Goal: Task Accomplishment & Management: Manage account settings

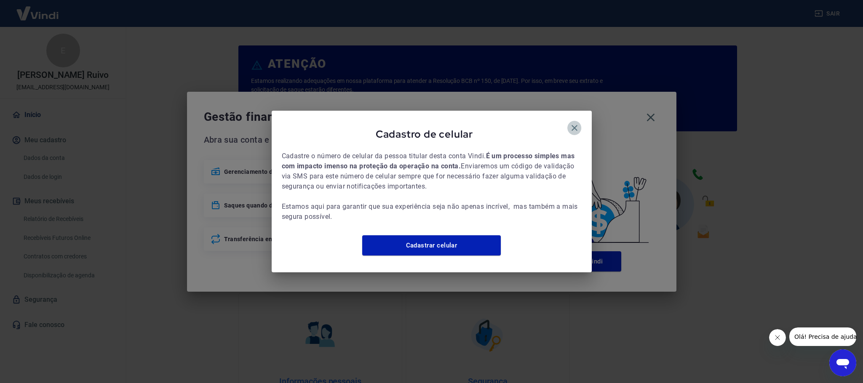
click at [579, 125] on button "button" at bounding box center [574, 128] width 14 height 14
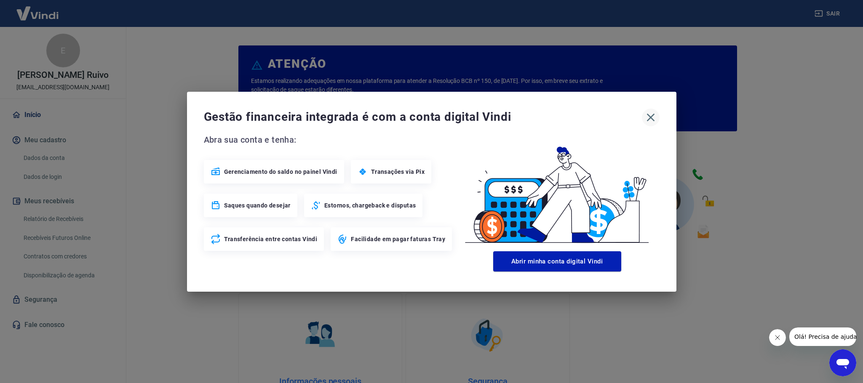
click at [645, 117] on icon "button" at bounding box center [650, 117] width 13 height 13
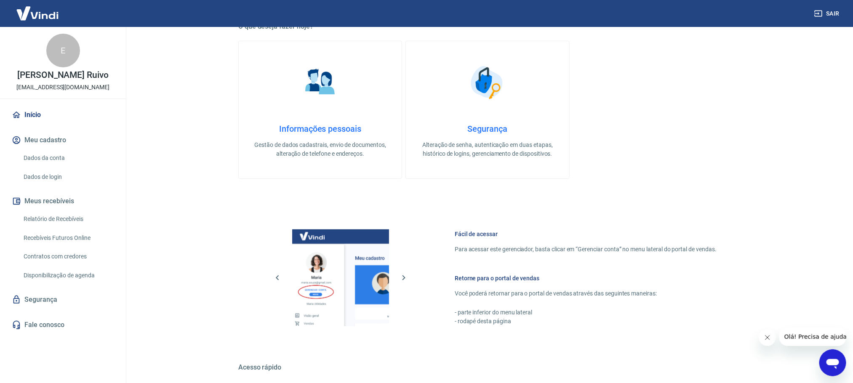
scroll to position [361, 0]
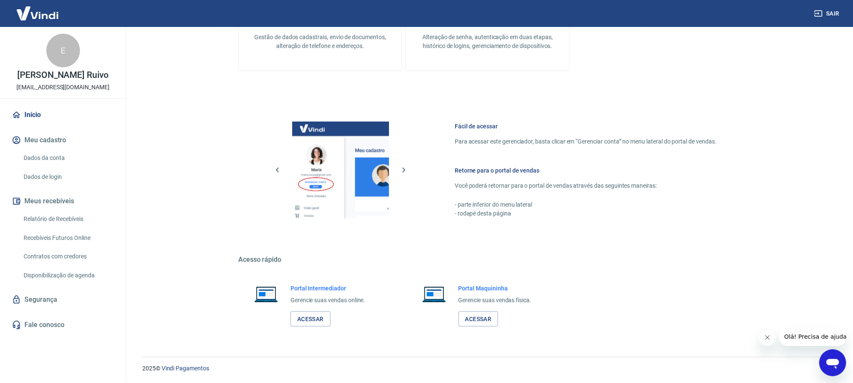
click at [72, 222] on link "Relatório de Recebíveis" at bounding box center [68, 218] width 96 height 17
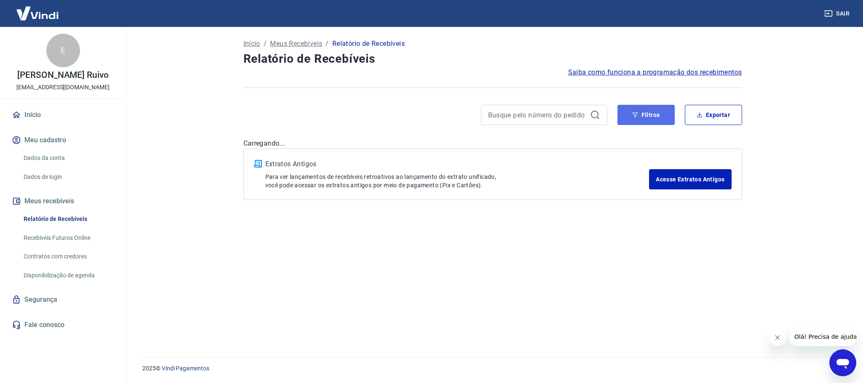
click at [661, 115] on button "Filtros" at bounding box center [645, 115] width 57 height 20
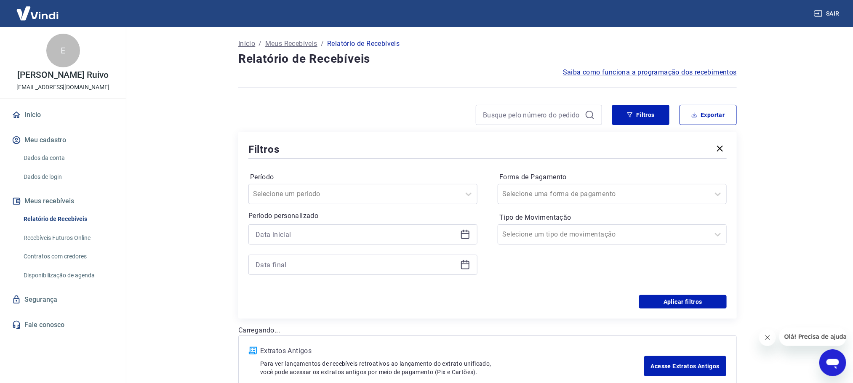
click at [465, 232] on icon at bounding box center [465, 235] width 8 height 8
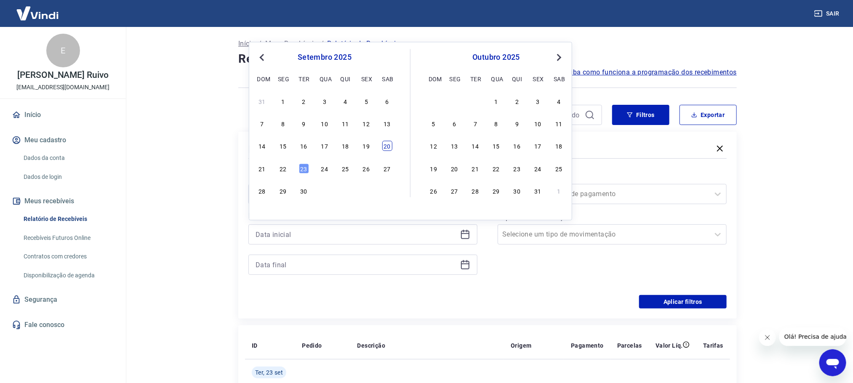
click at [384, 144] on div "20" at bounding box center [387, 146] width 10 height 10
type input "[DATE]"
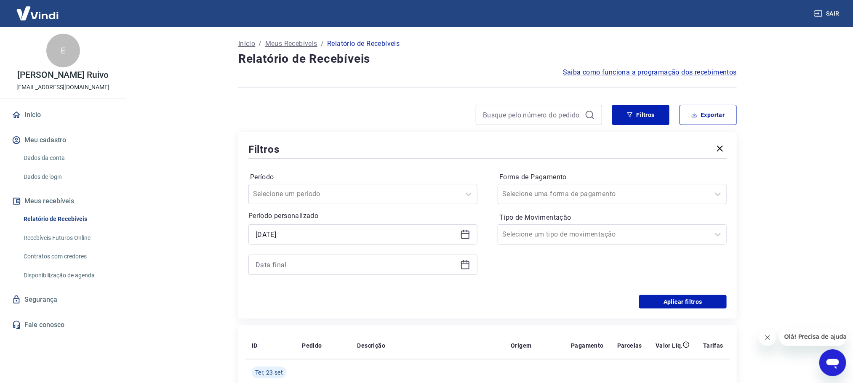
click at [469, 261] on icon at bounding box center [465, 265] width 10 height 10
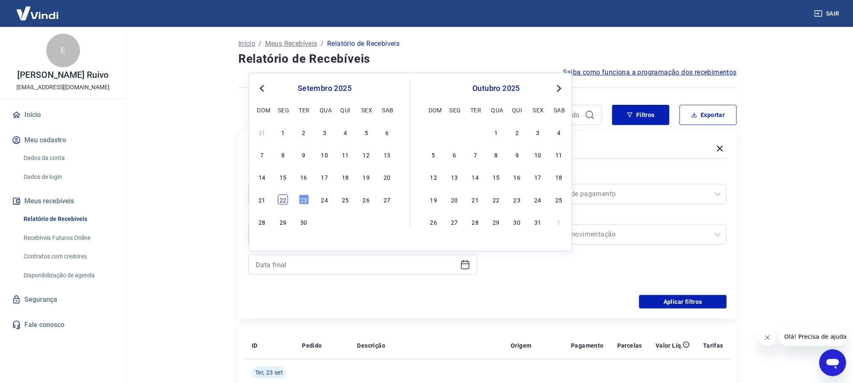
click at [281, 200] on div "22" at bounding box center [283, 199] width 10 height 10
type input "[DATE]"
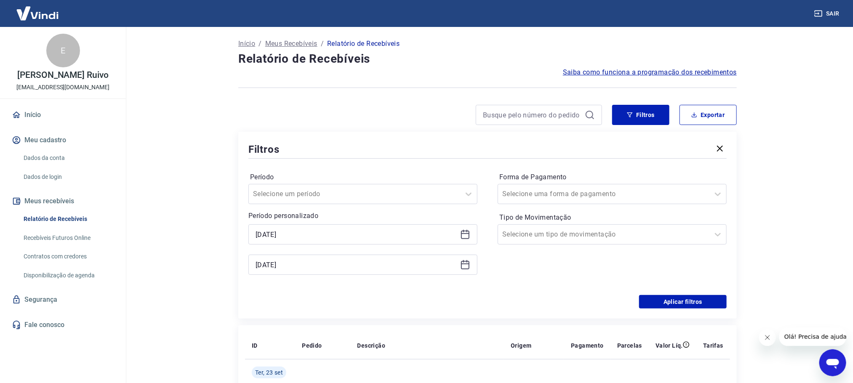
click at [498, 304] on div "Aplicar filtros" at bounding box center [487, 301] width 478 height 13
click at [557, 195] on input "Forma de Pagamento" at bounding box center [544, 194] width 85 height 10
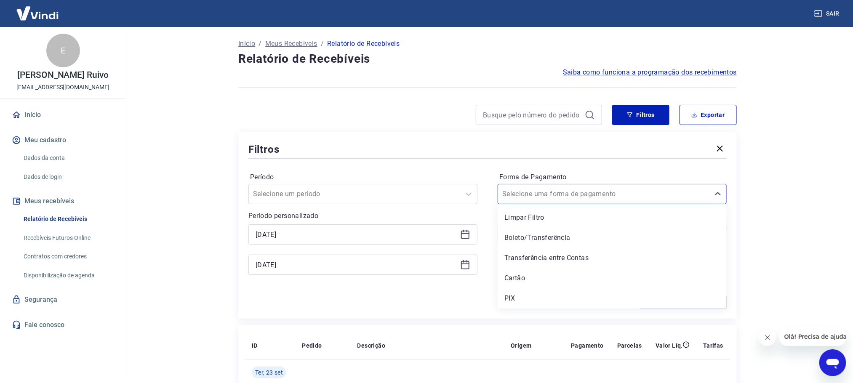
drag, startPoint x: 511, startPoint y: 279, endPoint x: 564, endPoint y: 284, distance: 52.4
click at [513, 279] on div "Cartão" at bounding box center [612, 278] width 229 height 17
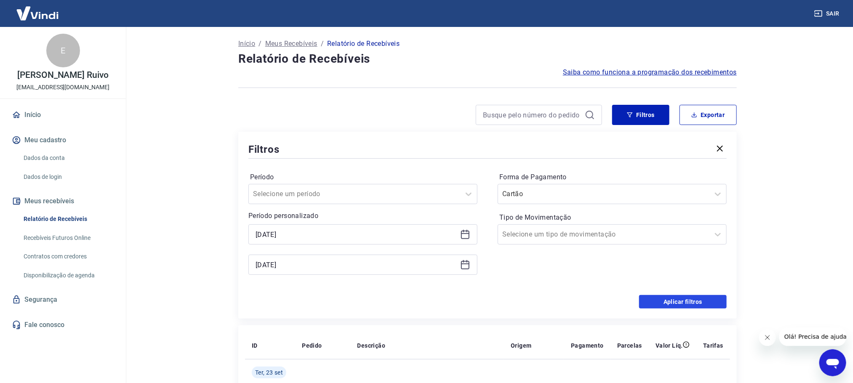
click at [676, 298] on button "Aplicar filtros" at bounding box center [683, 301] width 88 height 13
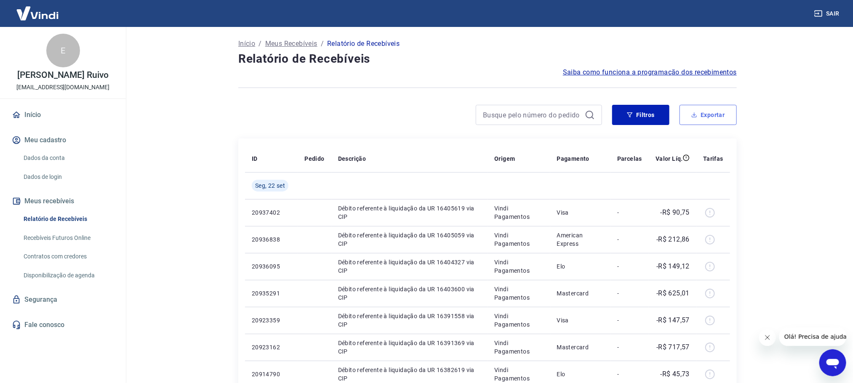
click at [705, 107] on button "Exportar" at bounding box center [707, 115] width 57 height 20
type input "[DATE]"
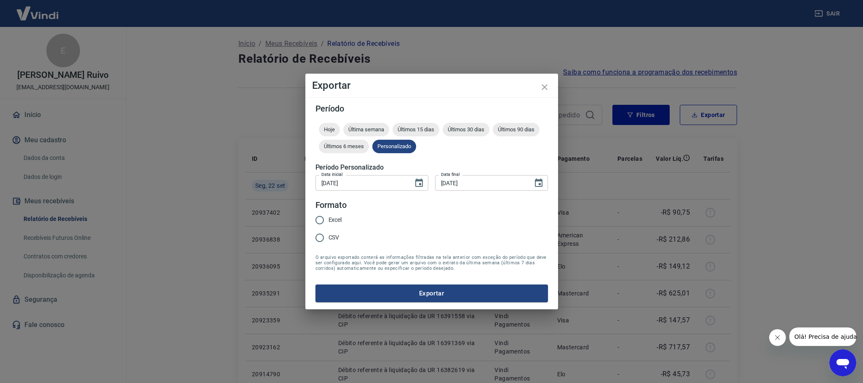
click at [333, 220] on span "Excel" at bounding box center [334, 220] width 13 height 9
click at [328, 220] on input "Excel" at bounding box center [320, 220] width 18 height 18
radio input "true"
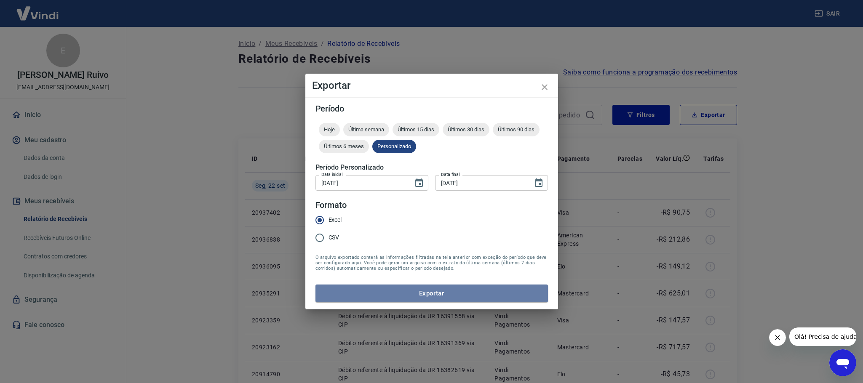
click at [375, 295] on button "Exportar" at bounding box center [431, 294] width 232 height 18
